Goal: Task Accomplishment & Management: Use online tool/utility

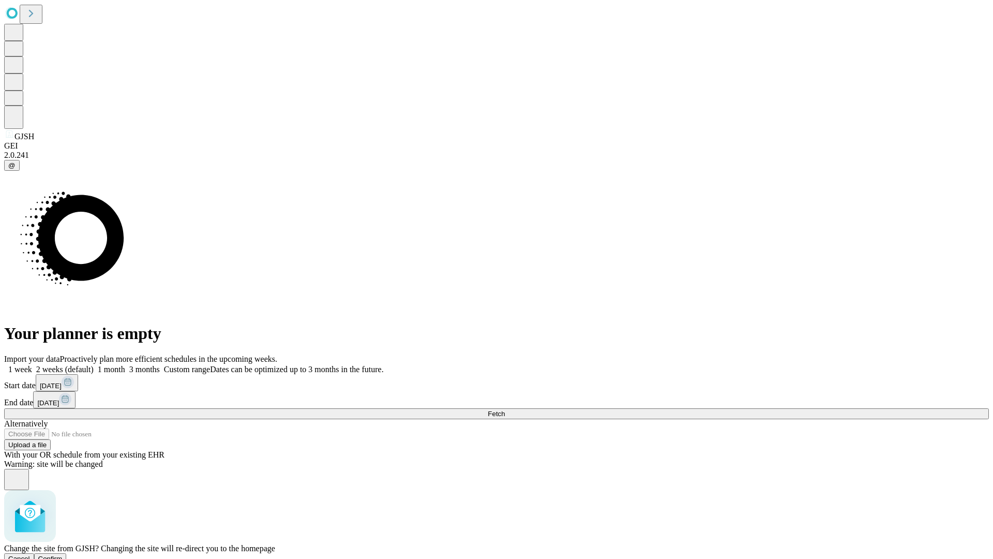
click at [63, 554] on span "Confirm" at bounding box center [50, 558] width 24 height 8
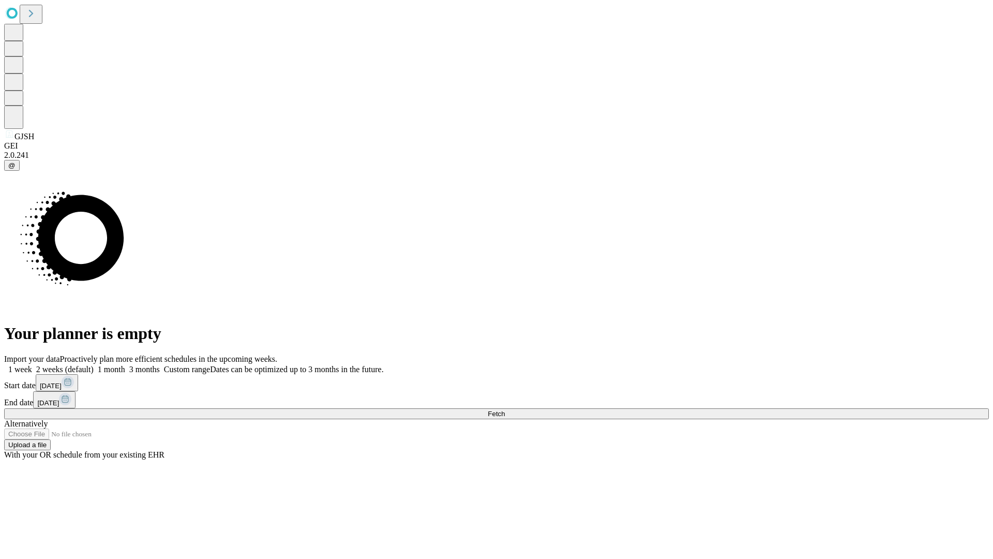
click at [94, 365] on label "2 weeks (default)" at bounding box center [63, 369] width 62 height 9
click at [505, 410] on span "Fetch" at bounding box center [496, 414] width 17 height 8
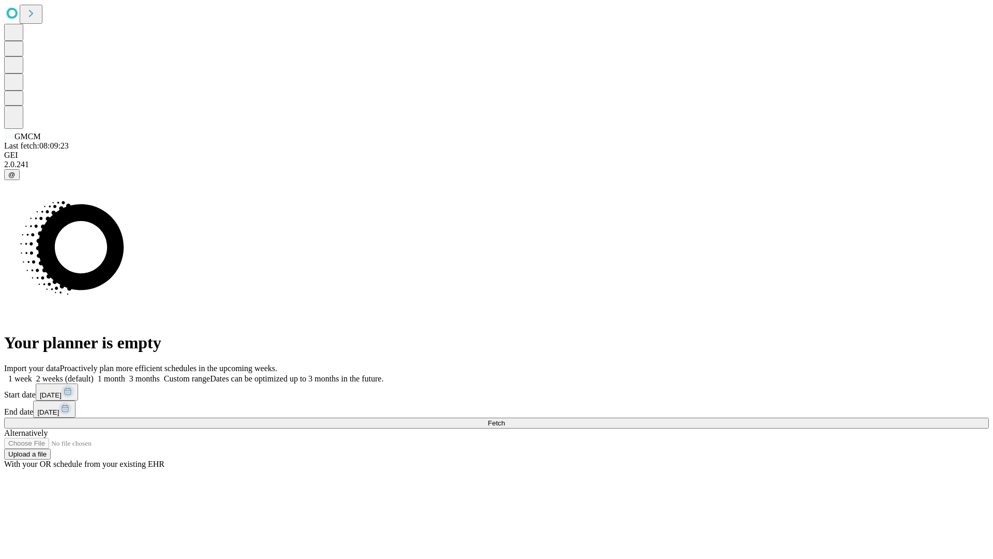
click at [94, 374] on label "2 weeks (default)" at bounding box center [63, 378] width 62 height 9
click at [505, 419] on span "Fetch" at bounding box center [496, 423] width 17 height 8
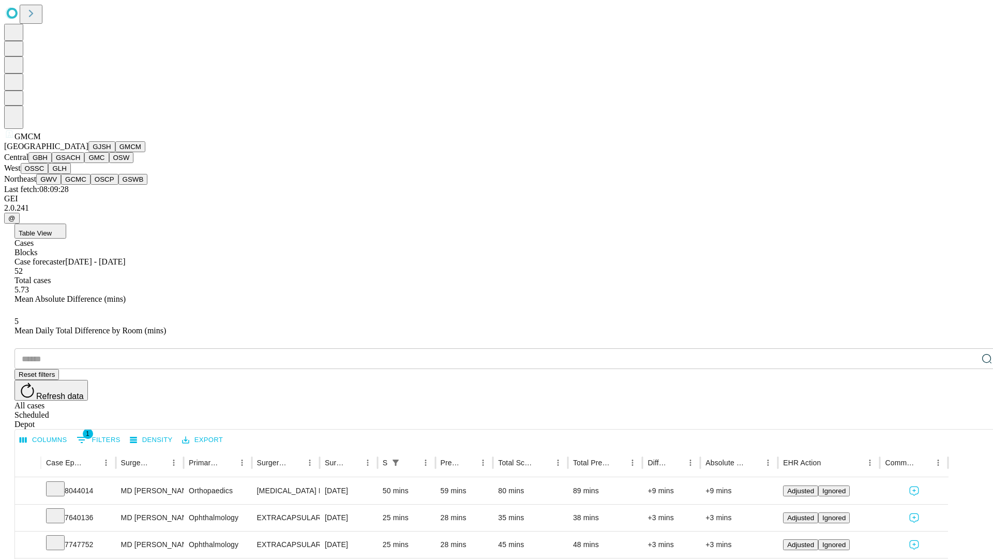
click at [52, 163] on button "GBH" at bounding box center [39, 157] width 23 height 11
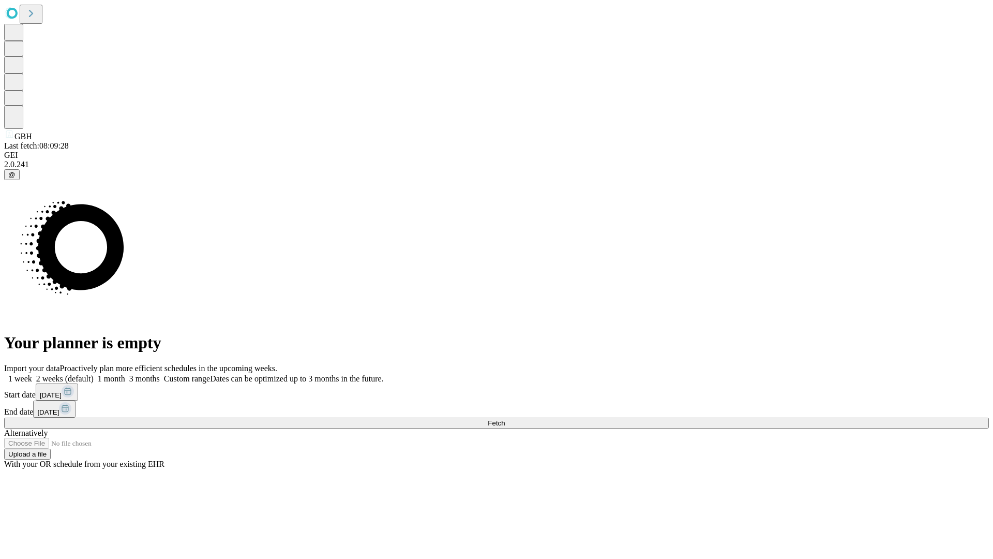
click at [94, 374] on label "2 weeks (default)" at bounding box center [63, 378] width 62 height 9
click at [505, 419] on span "Fetch" at bounding box center [496, 423] width 17 height 8
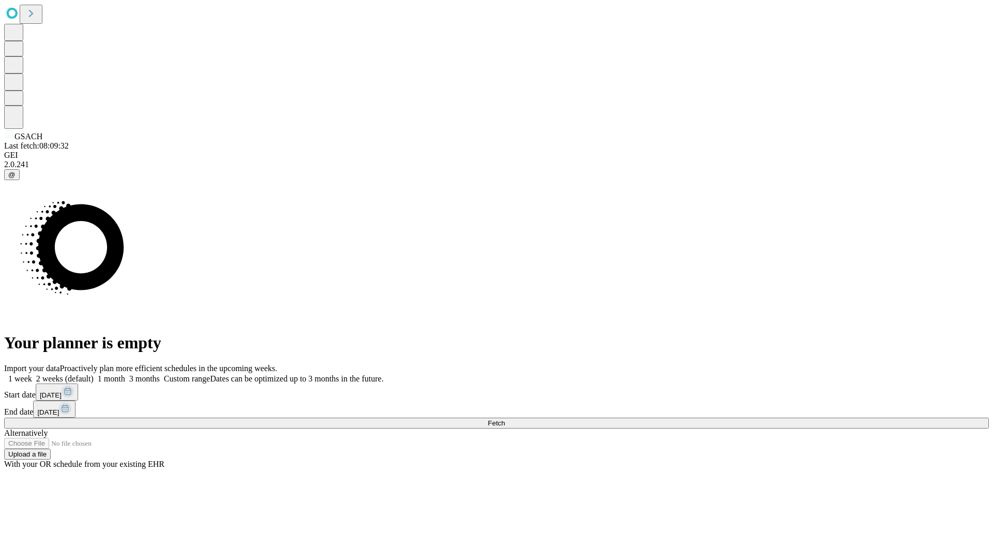
click at [94, 374] on label "2 weeks (default)" at bounding box center [63, 378] width 62 height 9
click at [505, 419] on span "Fetch" at bounding box center [496, 423] width 17 height 8
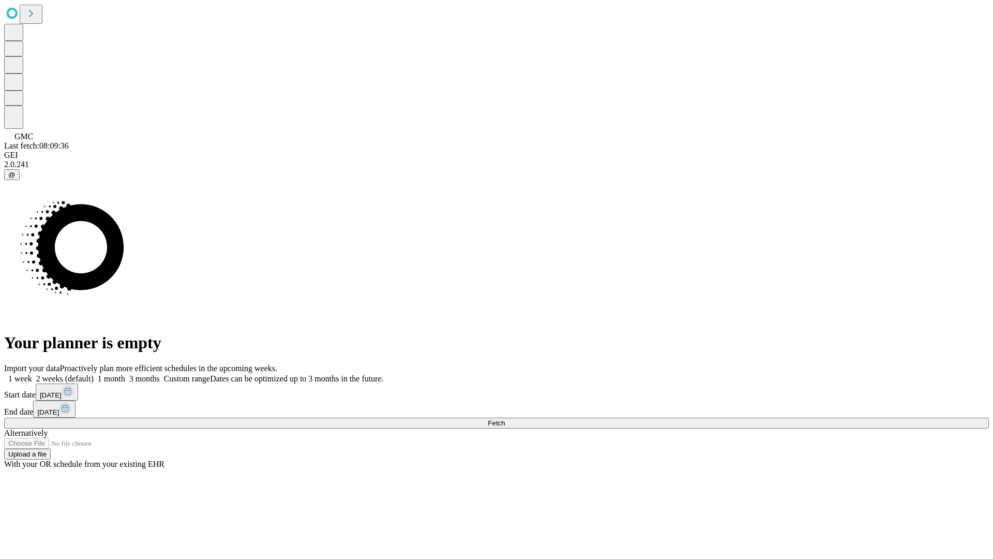
click at [94, 374] on label "2 weeks (default)" at bounding box center [63, 378] width 62 height 9
click at [505, 419] on span "Fetch" at bounding box center [496, 423] width 17 height 8
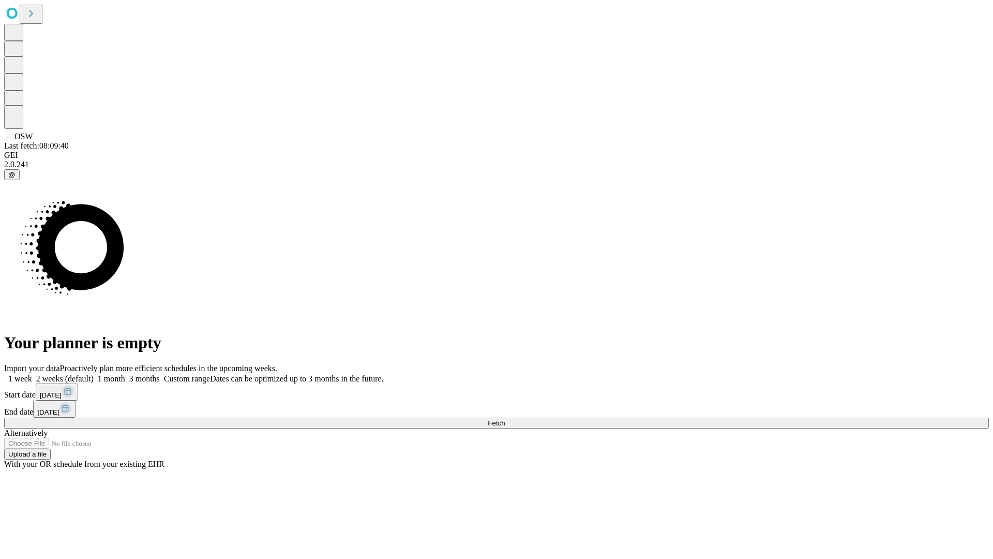
click at [94, 374] on label "2 weeks (default)" at bounding box center [63, 378] width 62 height 9
click at [505, 419] on span "Fetch" at bounding box center [496, 423] width 17 height 8
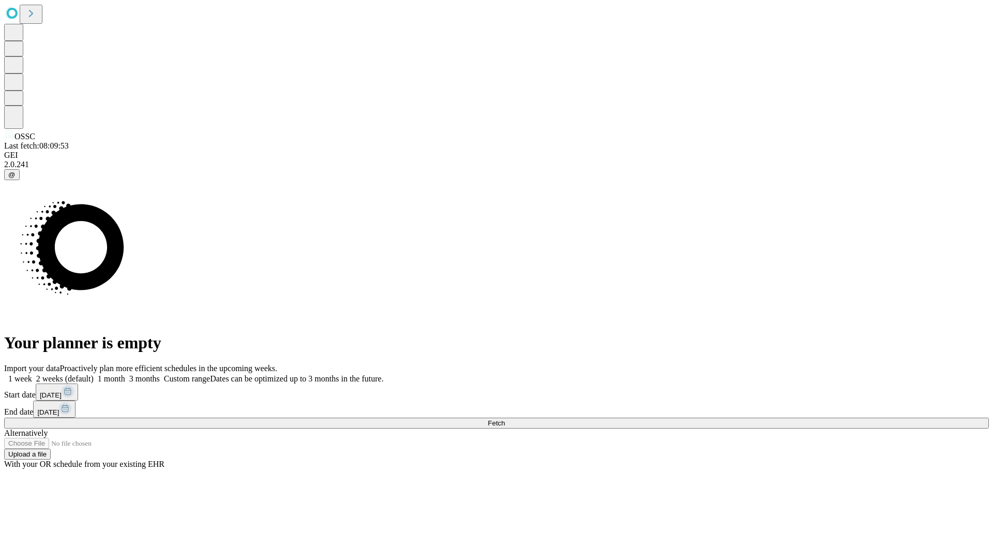
click at [94, 374] on label "2 weeks (default)" at bounding box center [63, 378] width 62 height 9
click at [505, 419] on span "Fetch" at bounding box center [496, 423] width 17 height 8
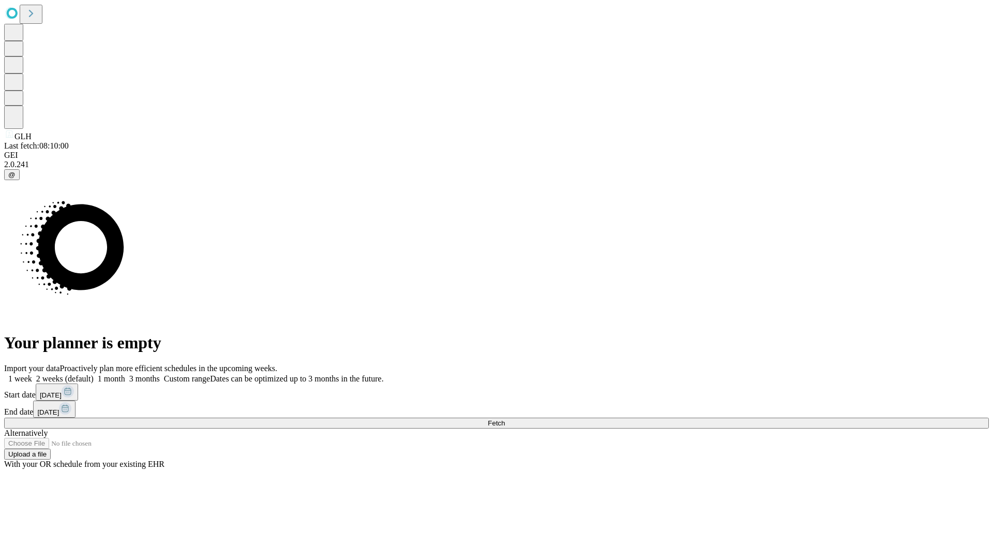
click at [94, 374] on label "2 weeks (default)" at bounding box center [63, 378] width 62 height 9
click at [505, 419] on span "Fetch" at bounding box center [496, 423] width 17 height 8
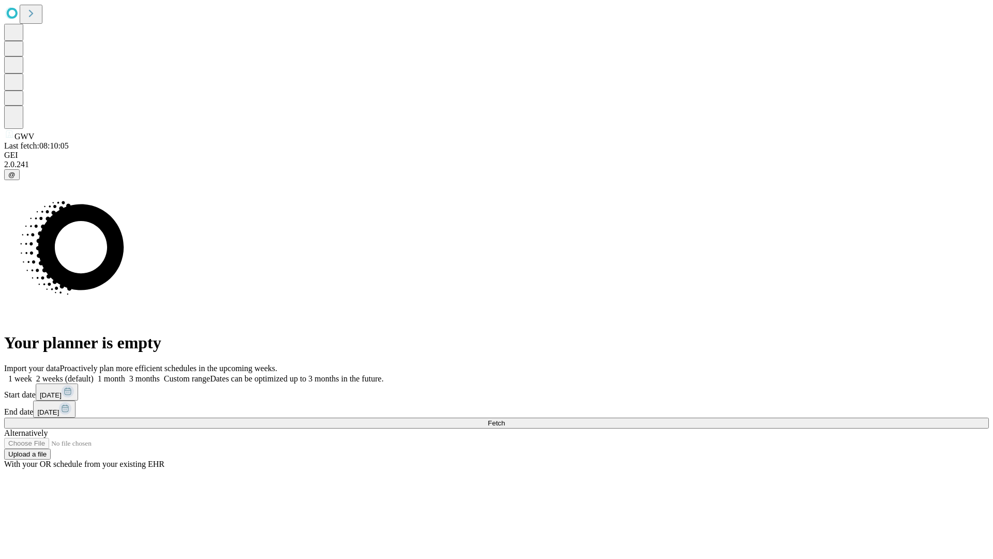
click at [94, 374] on label "2 weeks (default)" at bounding box center [63, 378] width 62 height 9
click at [505, 419] on span "Fetch" at bounding box center [496, 423] width 17 height 8
click at [94, 374] on label "2 weeks (default)" at bounding box center [63, 378] width 62 height 9
click at [505, 419] on span "Fetch" at bounding box center [496, 423] width 17 height 8
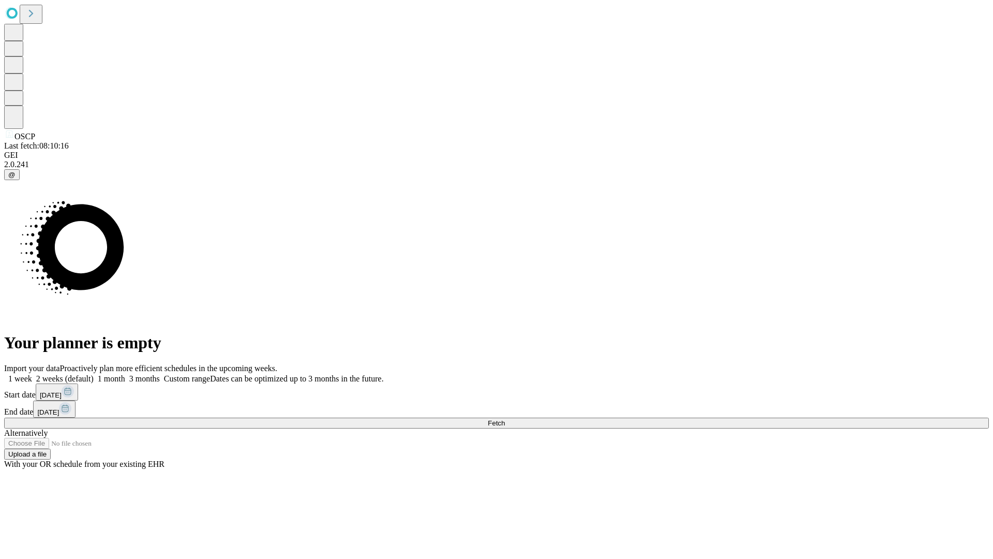
click at [505, 419] on span "Fetch" at bounding box center [496, 423] width 17 height 8
